Goal: Navigation & Orientation: Find specific page/section

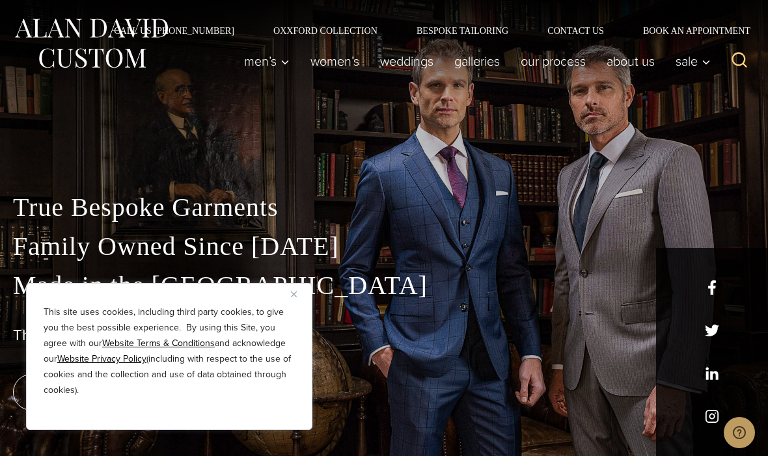
click at [287, 292] on div "This site uses cookies, including third party cookies, to give you the best pos…" at bounding box center [169, 356] width 287 height 147
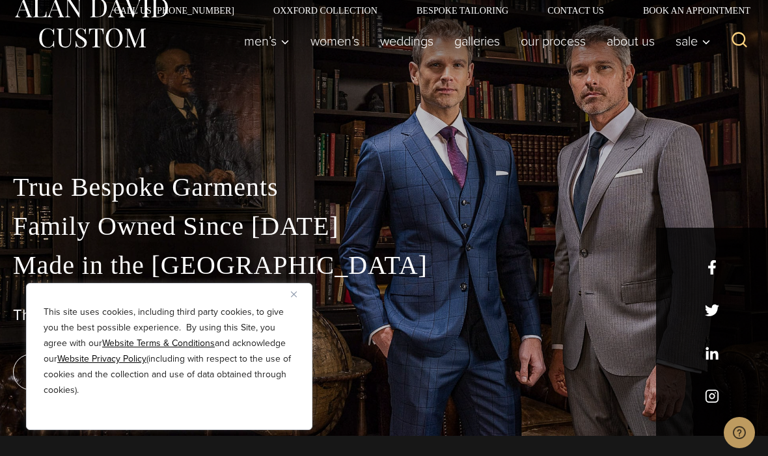
scroll to position [35, 0]
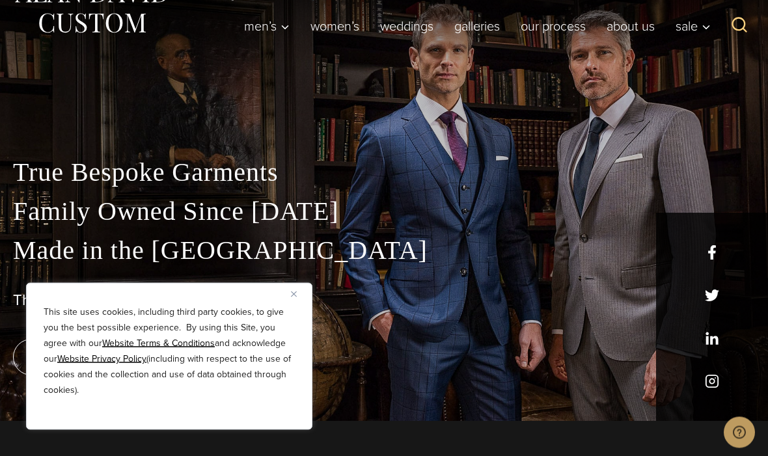
click at [164, 417] on div "This site uses cookies, including third party cookies, to give you the best pos…" at bounding box center [169, 361] width 251 height 112
click at [149, 399] on p "This site uses cookies, including third party cookies, to give you the best pos…" at bounding box center [169, 352] width 251 height 94
click at [160, 350] on u "Website Terms & Conditions" at bounding box center [158, 344] width 113 height 14
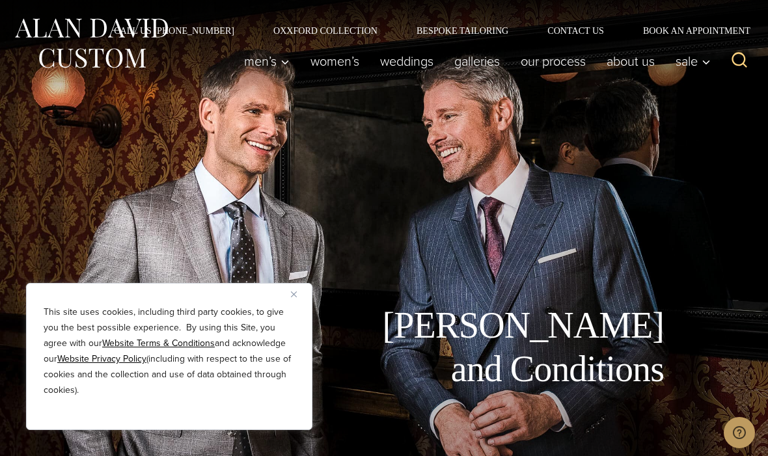
click at [292, 297] on img "Close" at bounding box center [294, 295] width 6 height 6
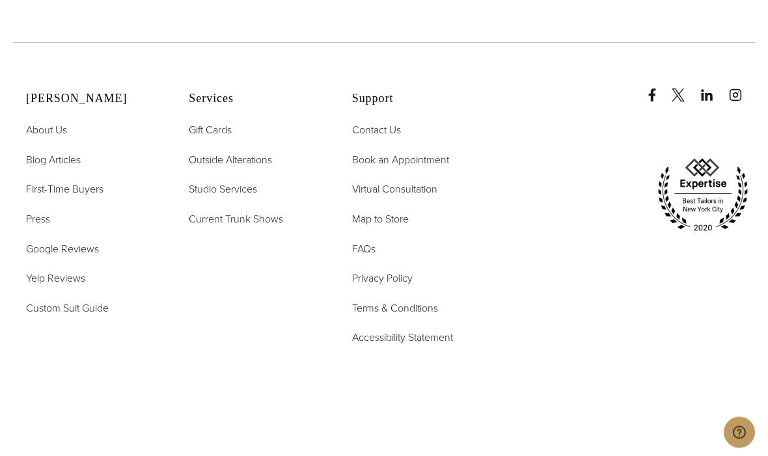
scroll to position [4784, 0]
click at [55, 139] on link "About Us" at bounding box center [46, 130] width 41 height 17
